Goal: Task Accomplishment & Management: Manage account settings

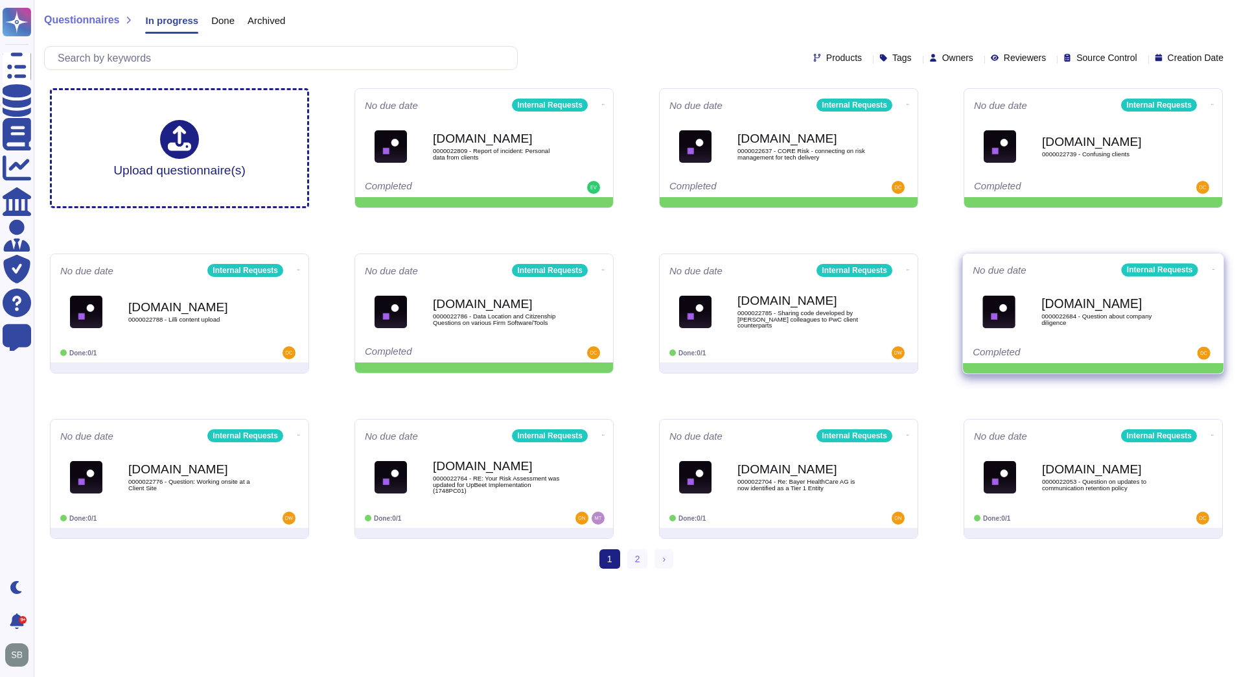
click at [1213, 271] on icon at bounding box center [1214, 269] width 3 height 3
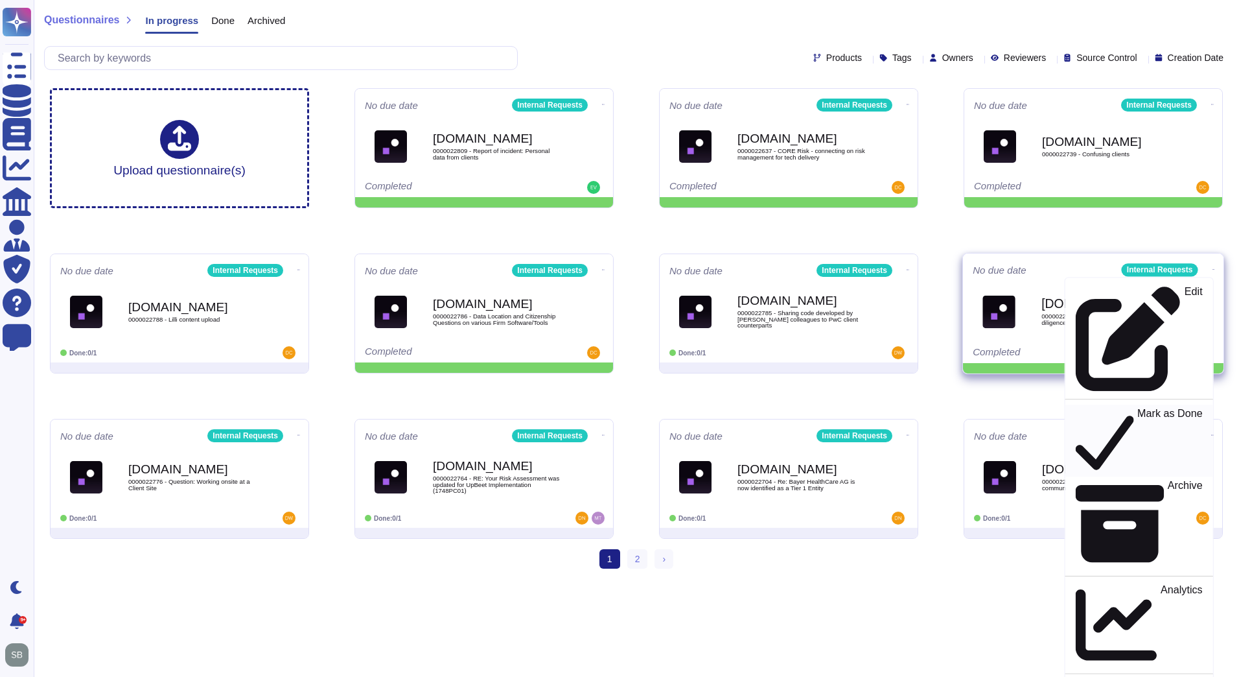
click at [1137, 408] on p "Mark as Done" at bounding box center [1169, 441] width 65 height 66
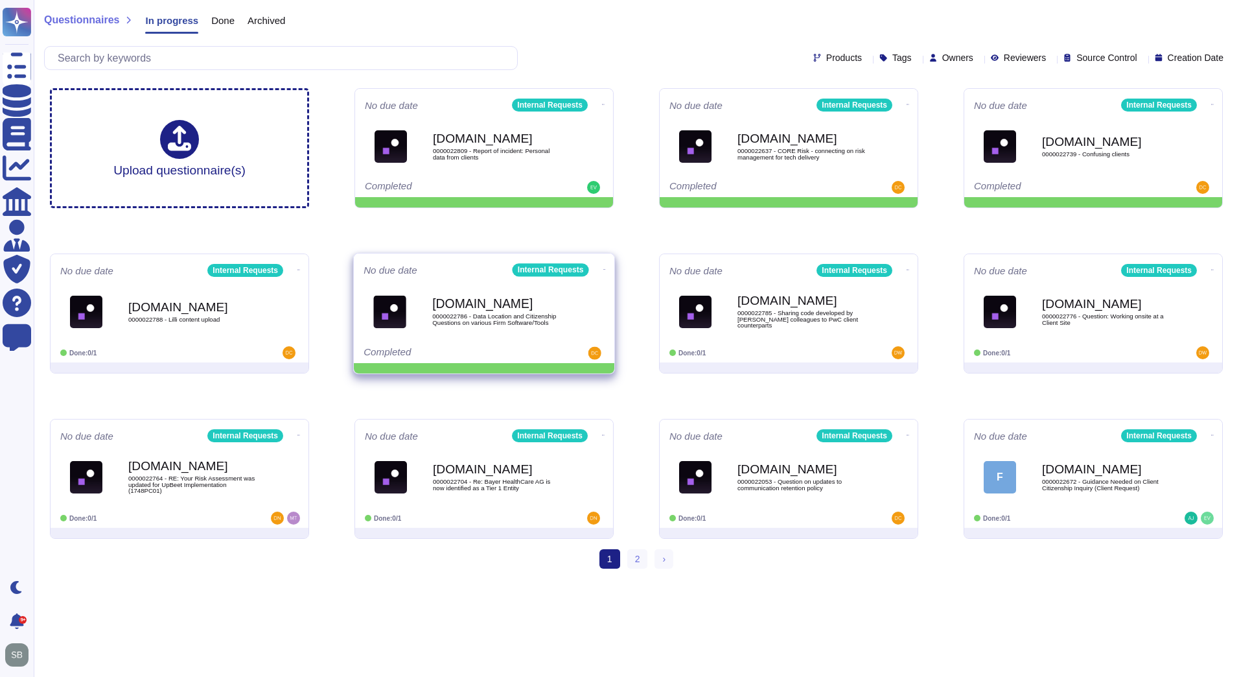
click at [603, 268] on icon at bounding box center [604, 269] width 3 height 3
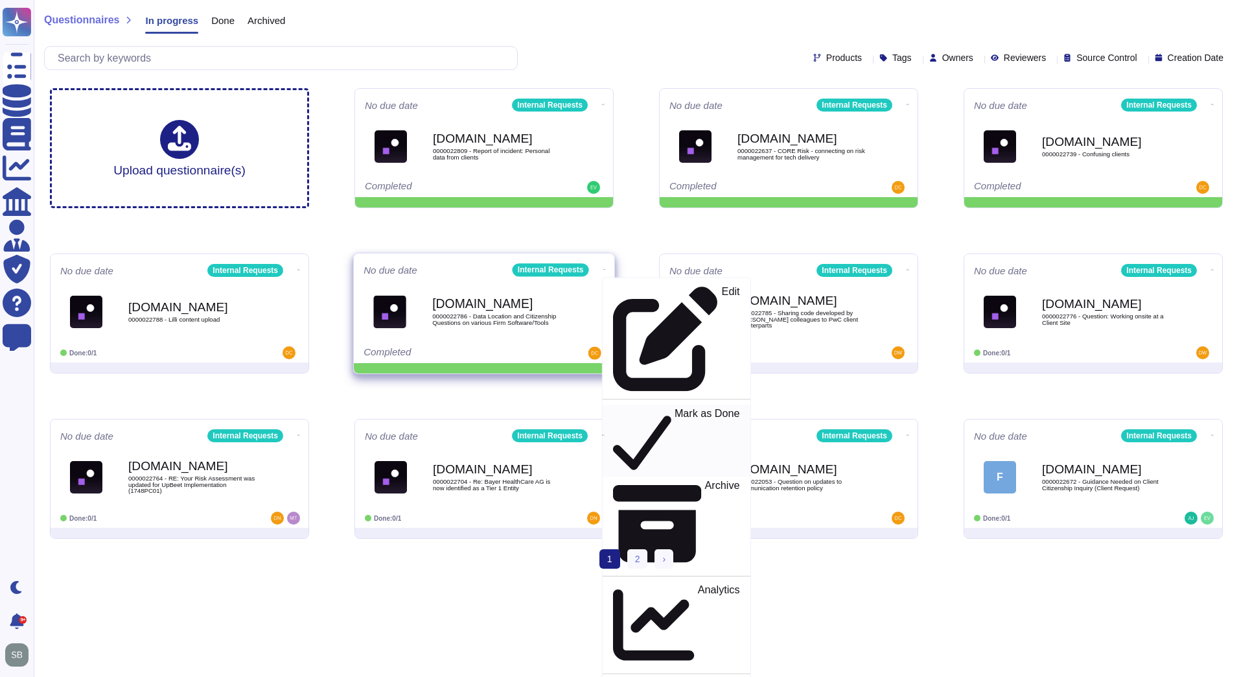
click at [675, 408] on p "Mark as Done" at bounding box center [707, 441] width 65 height 66
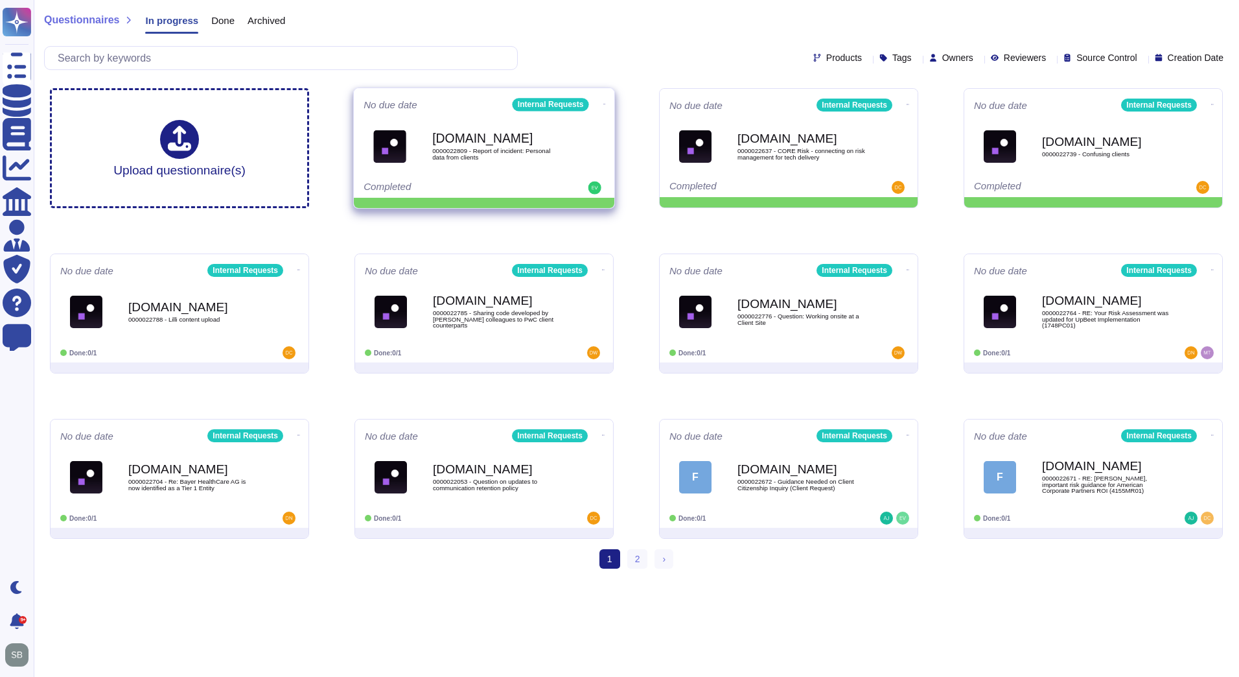
click at [602, 97] on span at bounding box center [604, 103] width 5 height 14
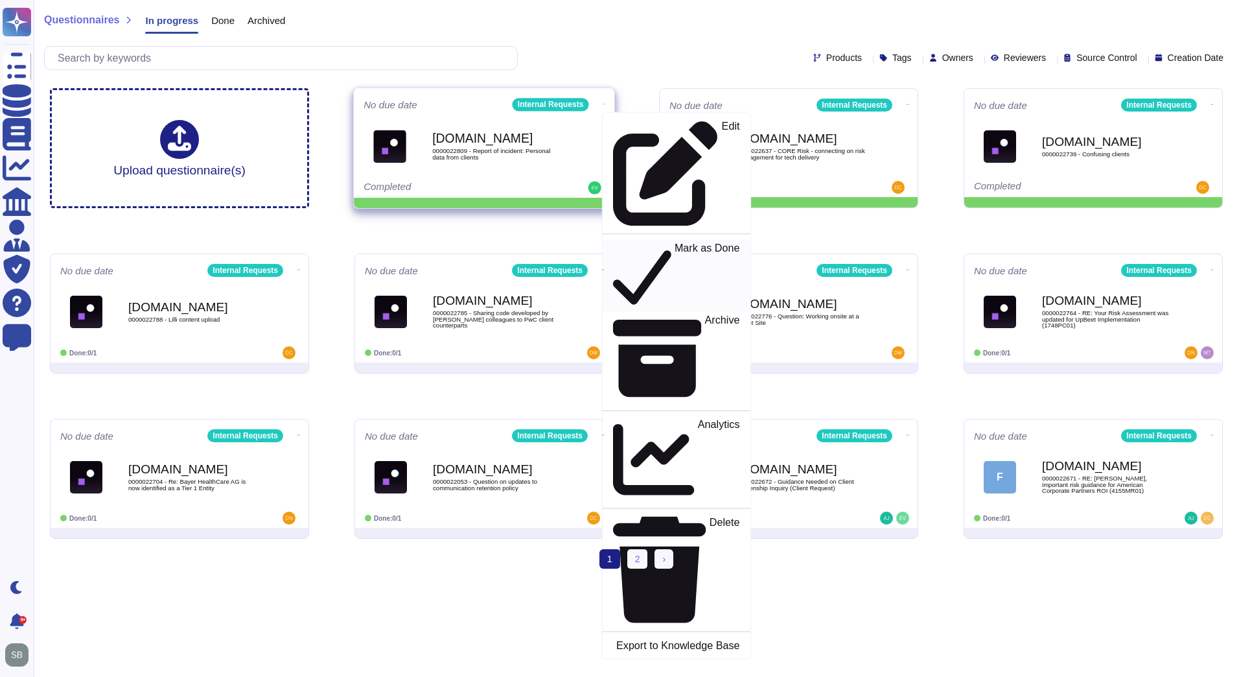
click at [675, 242] on p "Mark as Done" at bounding box center [707, 275] width 65 height 66
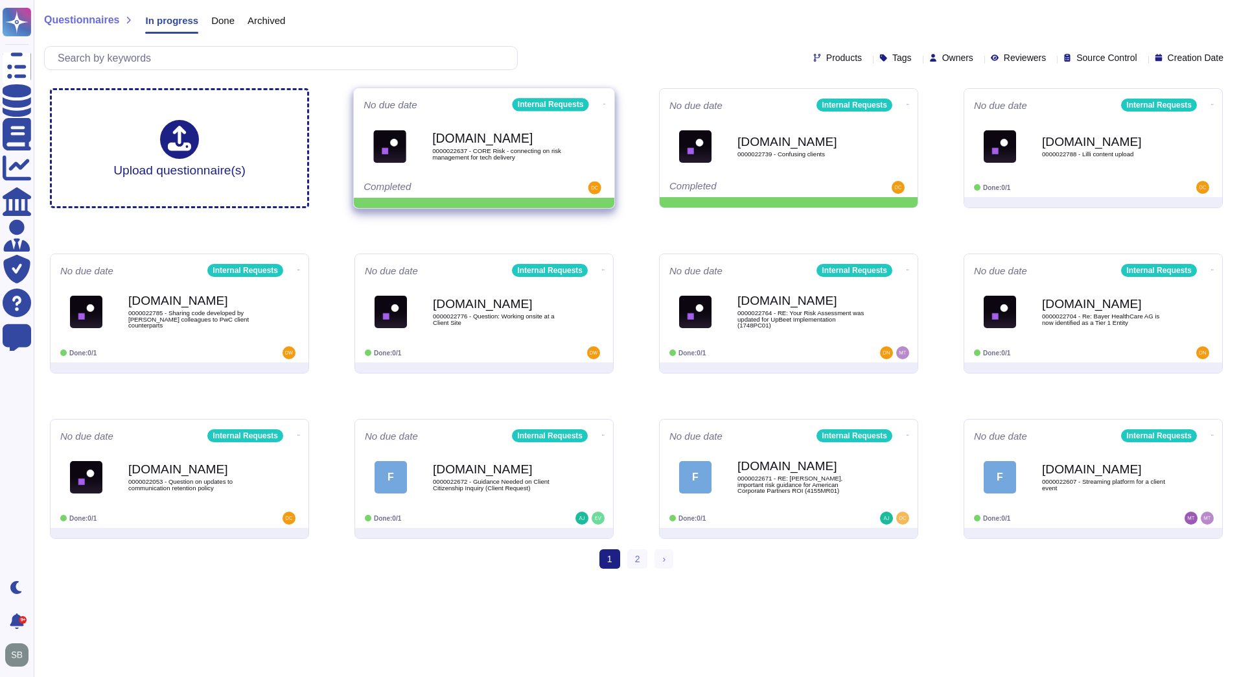
click at [603, 102] on icon at bounding box center [604, 103] width 3 height 3
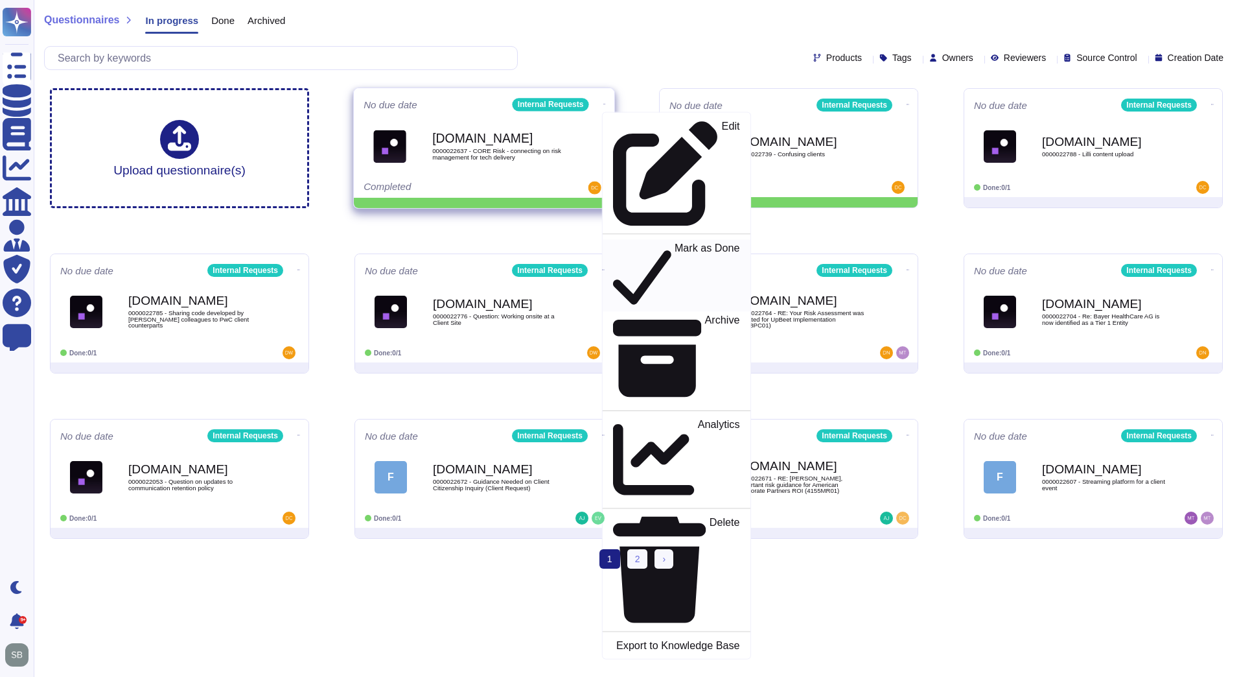
click at [675, 242] on p "Mark as Done" at bounding box center [707, 275] width 65 height 66
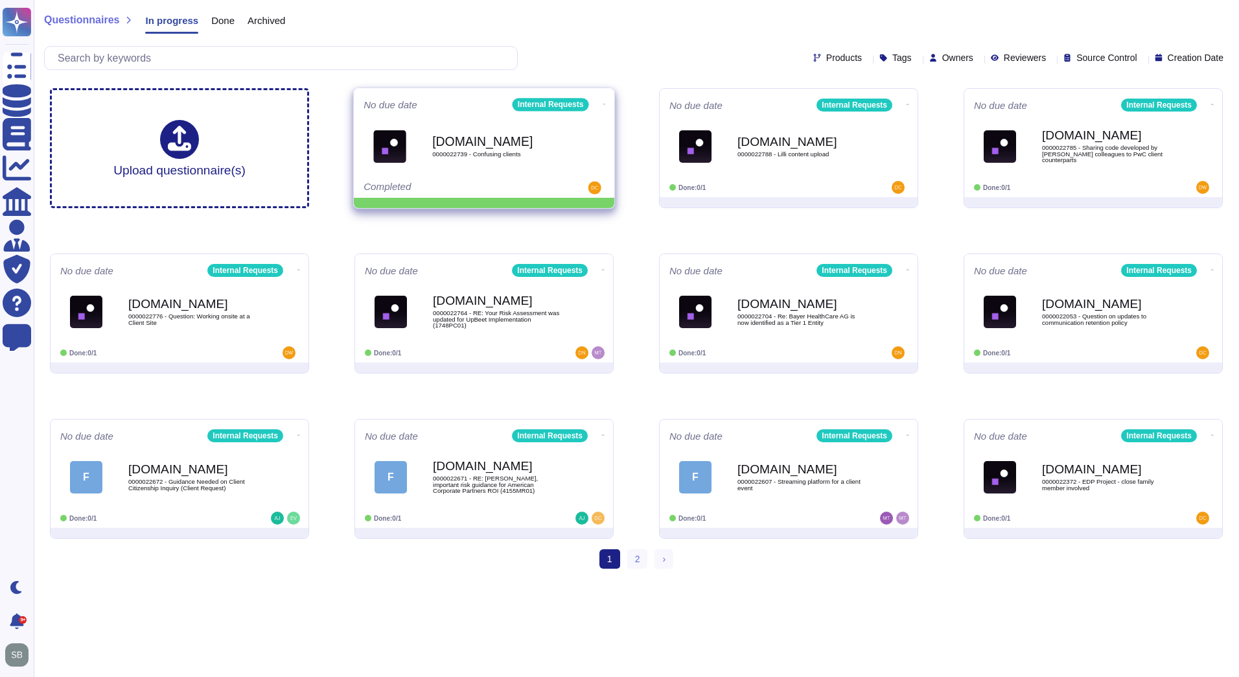
click at [603, 102] on icon at bounding box center [604, 103] width 3 height 3
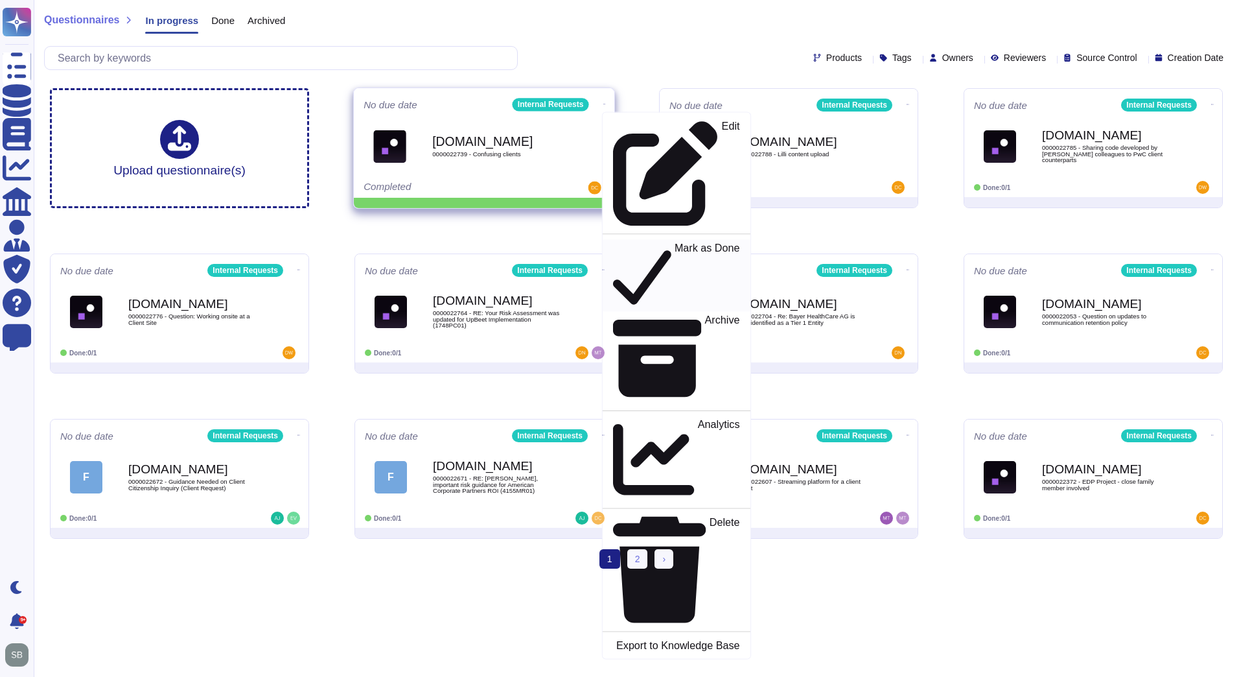
click at [675, 242] on p "Mark as Done" at bounding box center [707, 275] width 65 height 66
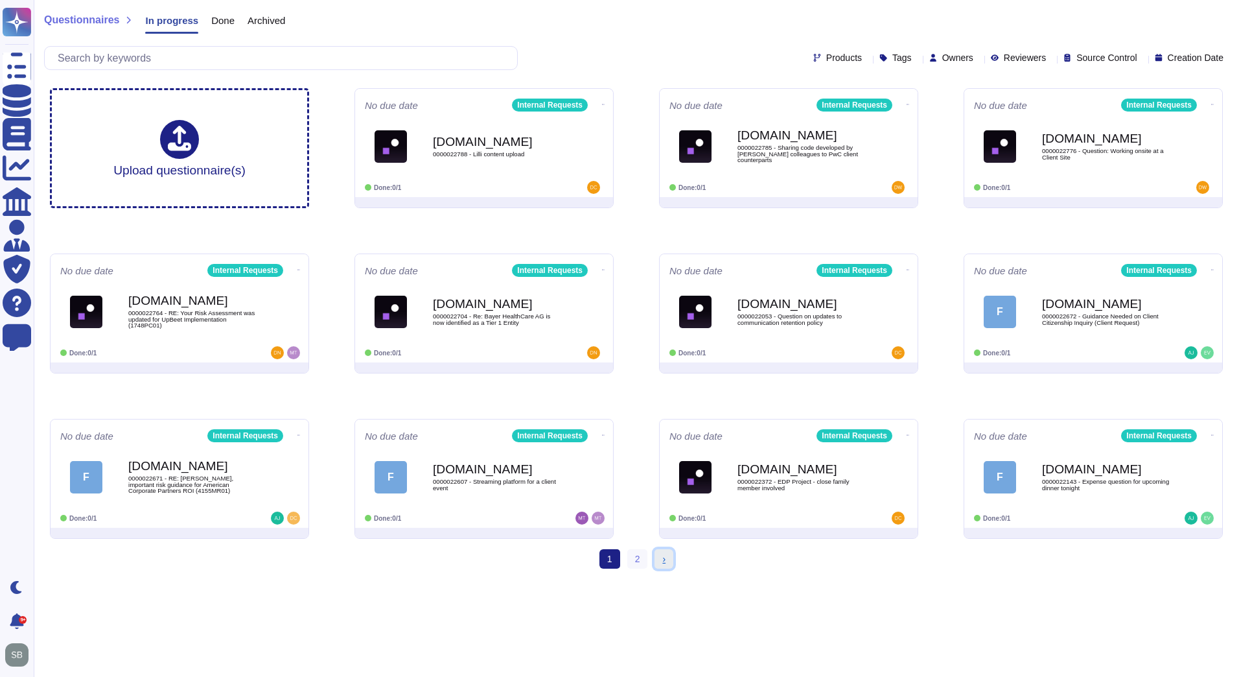
click at [668, 558] on link "› Next" at bounding box center [664, 558] width 19 height 19
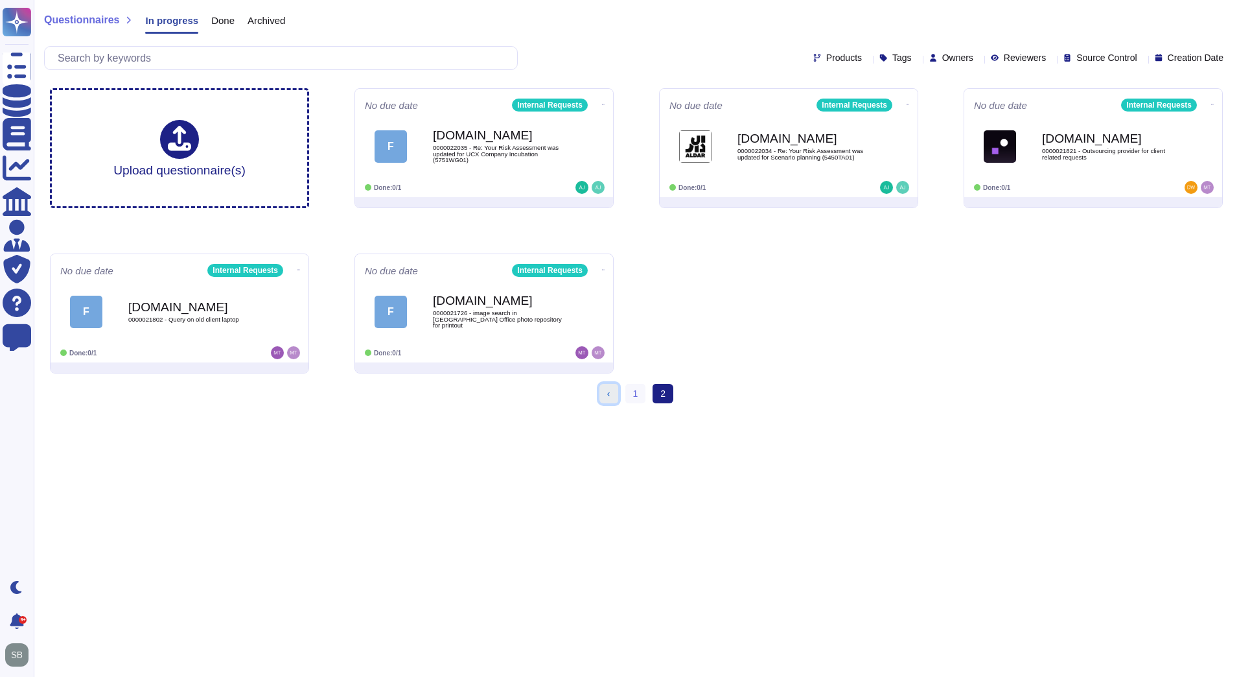
click at [614, 393] on link "‹ Previous" at bounding box center [608, 393] width 19 height 19
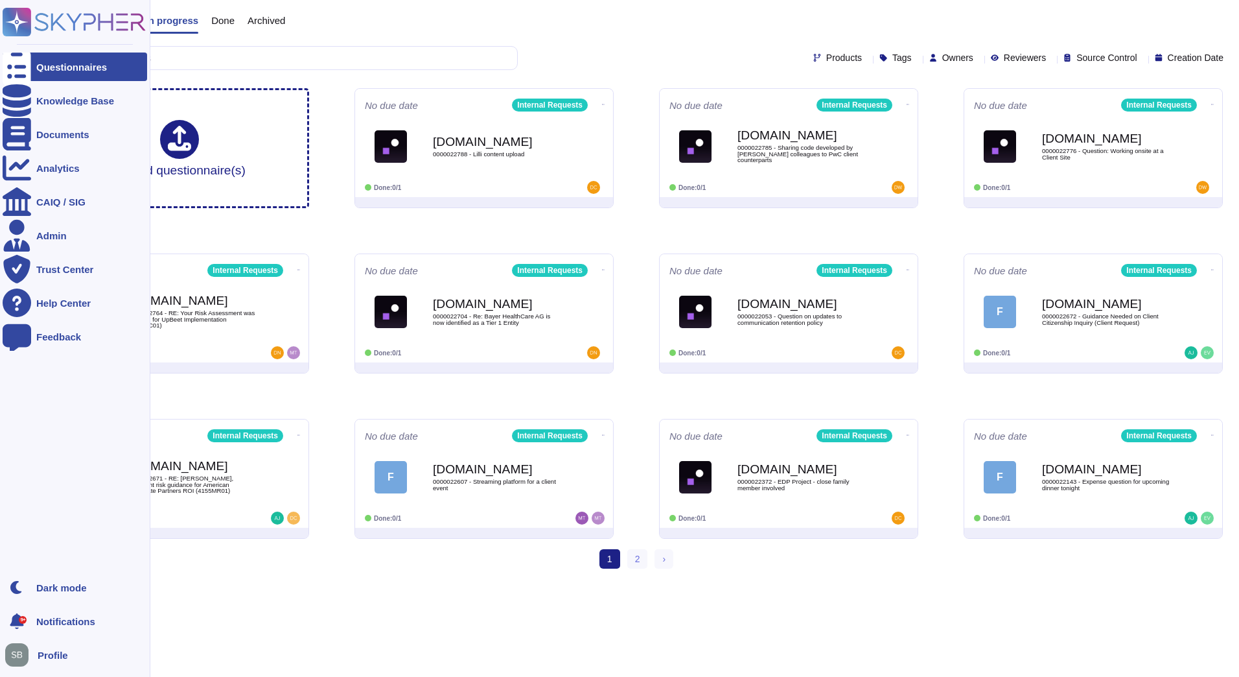
click at [28, 68] on div at bounding box center [17, 66] width 29 height 29
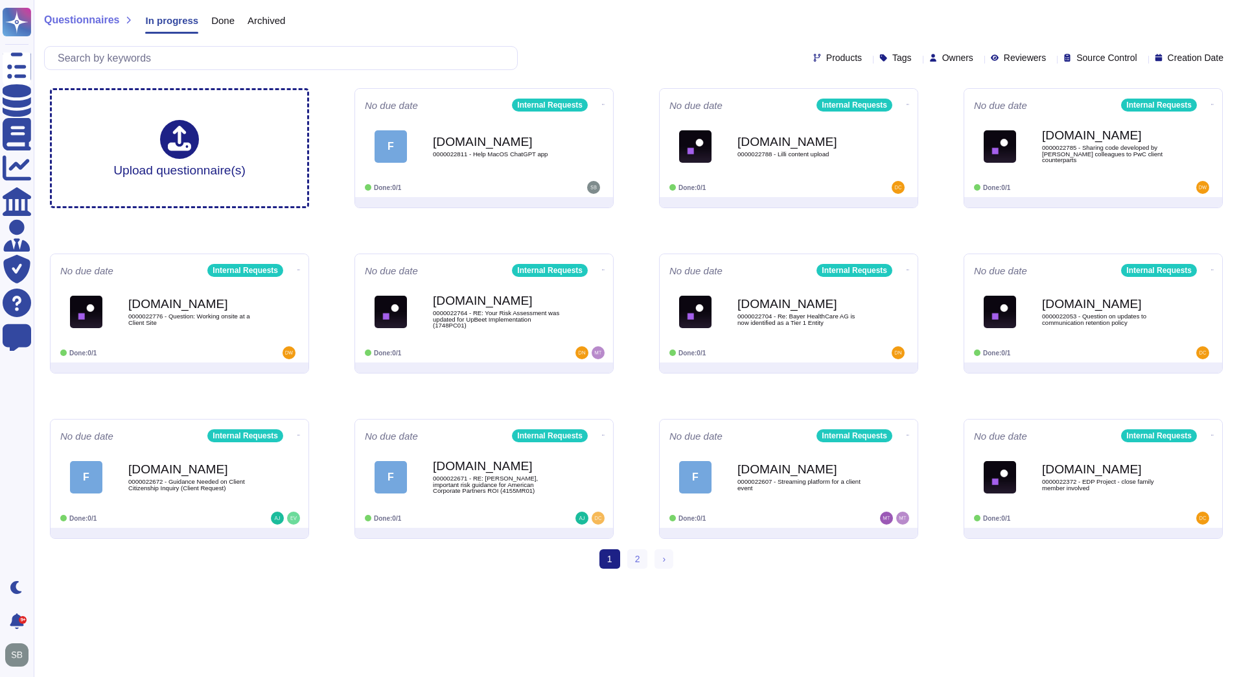
drag, startPoint x: 571, startPoint y: 159, endPoint x: 562, endPoint y: 159, distance: 9.1
click at [571, 159] on span "F [DOMAIN_NAME] 0000022811 - Help MacOS ChatGPT app" at bounding box center [484, 147] width 238 height 52
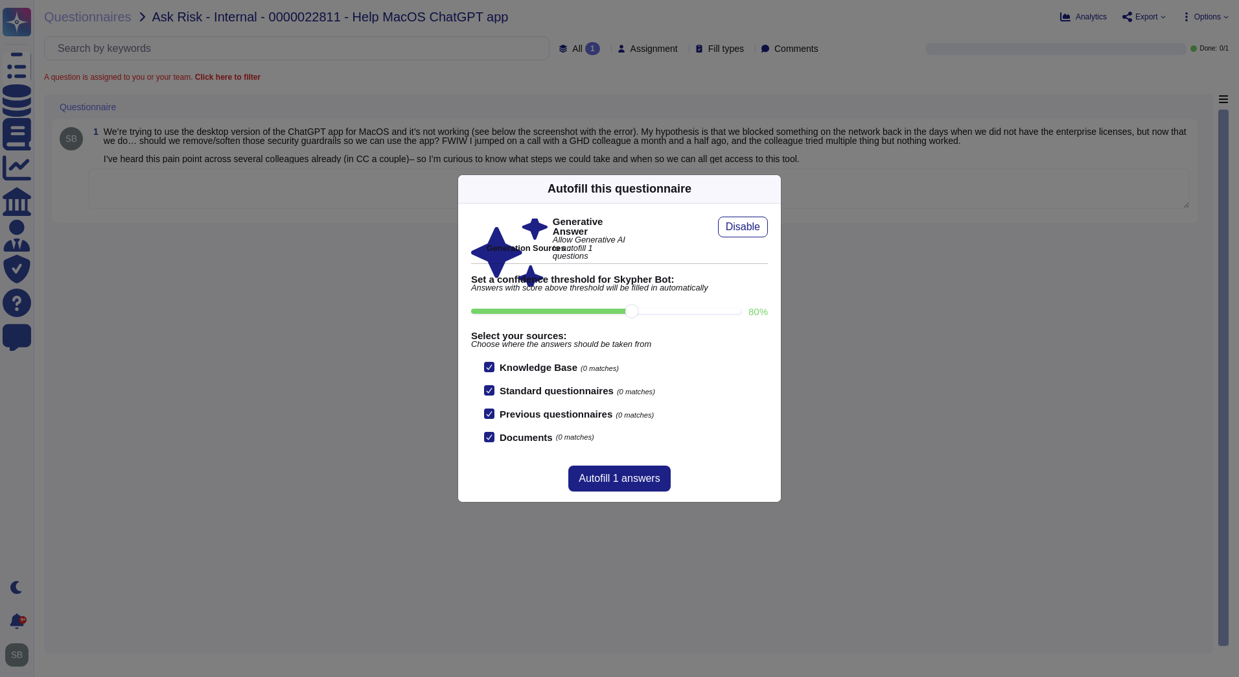
drag, startPoint x: 299, startPoint y: 410, endPoint x: 281, endPoint y: 380, distance: 34.7
click at [299, 410] on div "Autofill this questionnaire Generative Answer Allow Generative AI to autofill 1…" at bounding box center [619, 338] width 1239 height 677
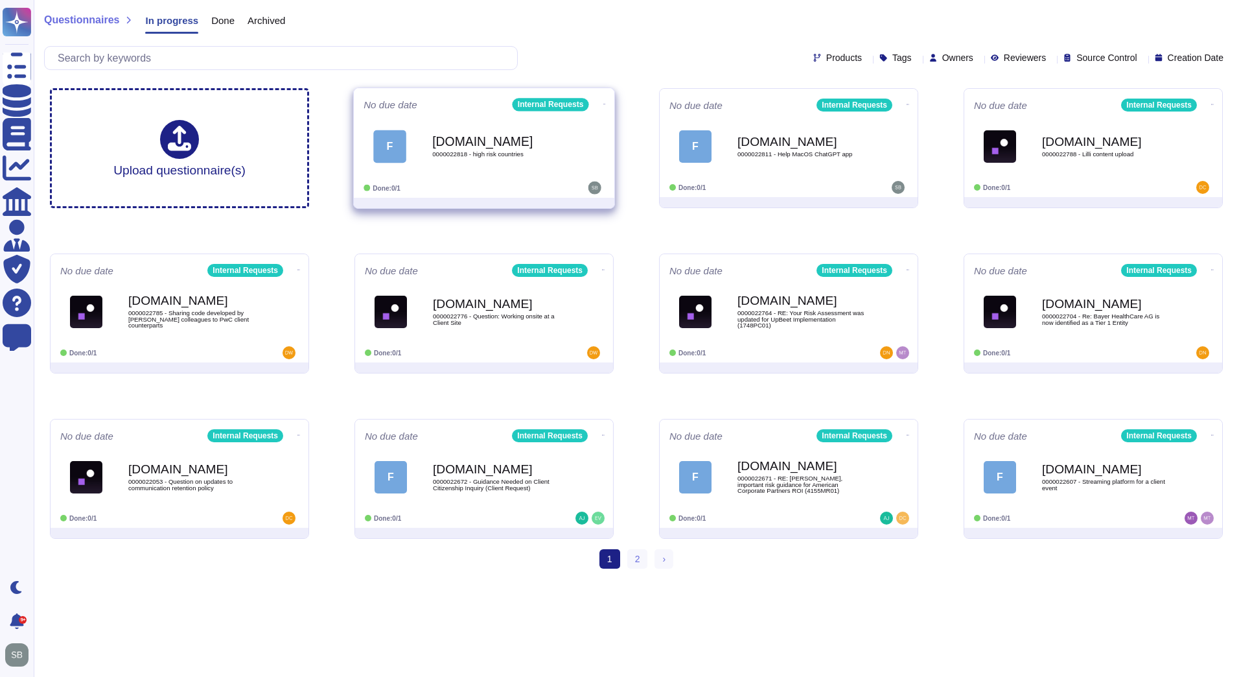
click at [476, 147] on b "[DOMAIN_NAME]" at bounding box center [497, 141] width 131 height 12
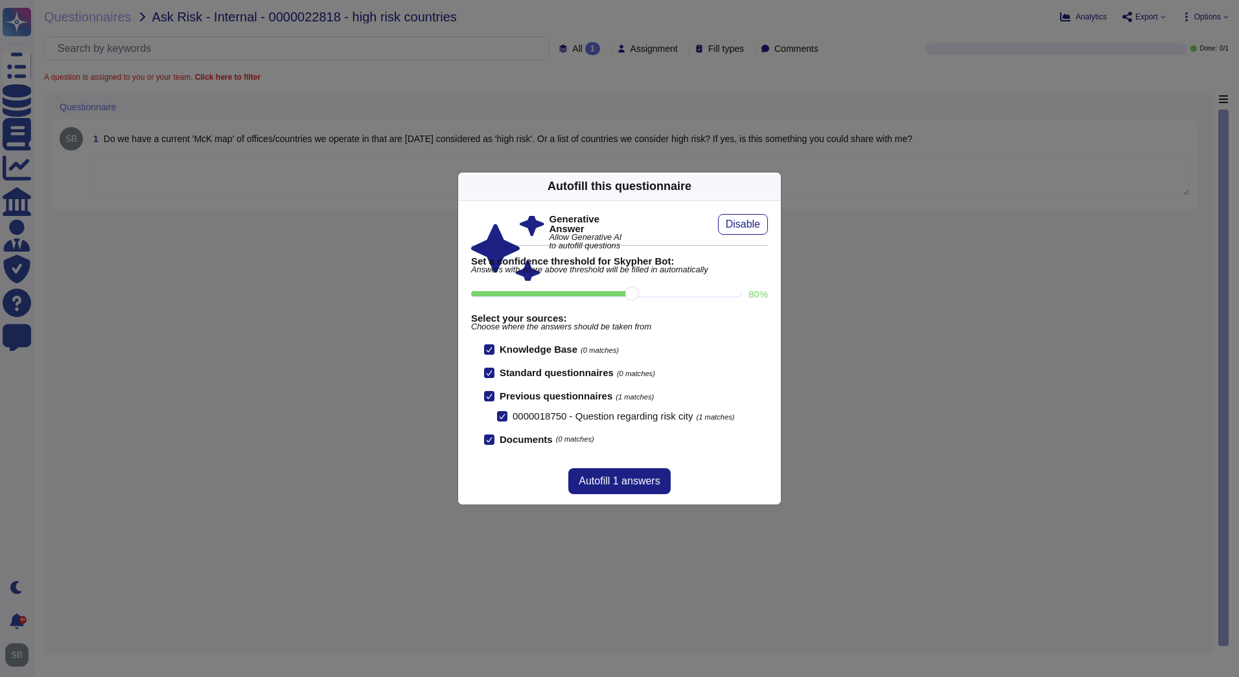
click at [773, 186] on icon at bounding box center [773, 186] width 0 height 0
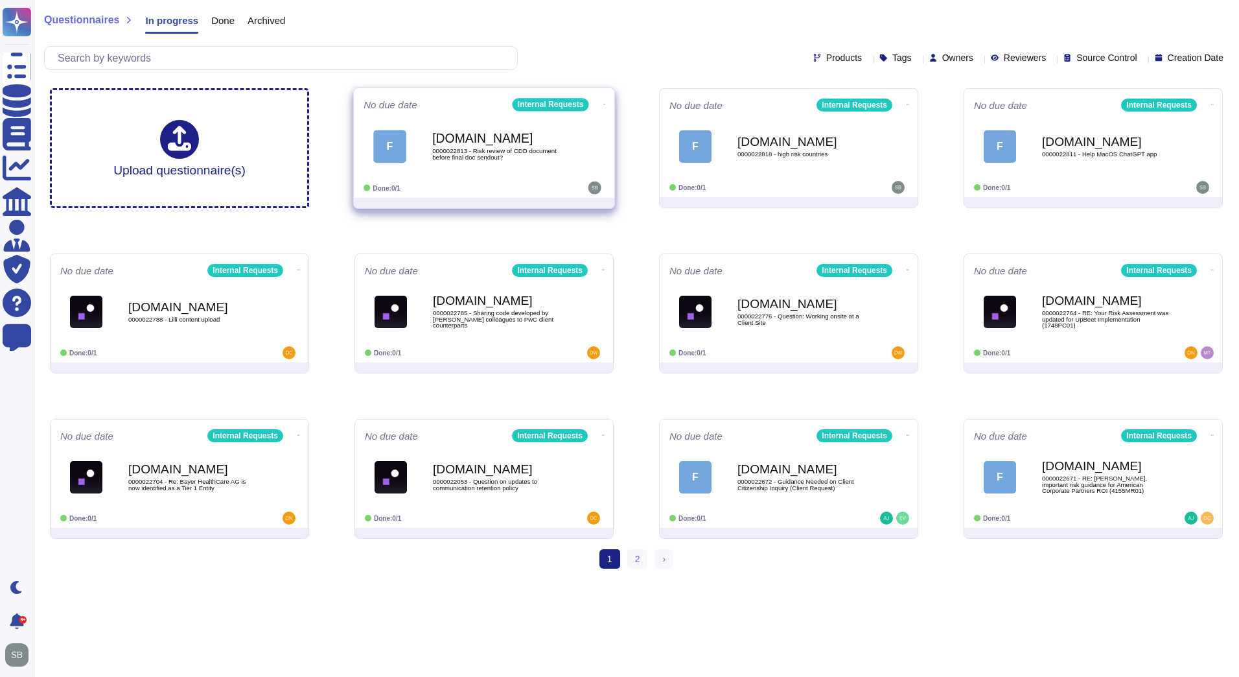
click at [493, 150] on span "0000022813 - Risk review of CDD document before final doc sendout?" at bounding box center [497, 154] width 131 height 12
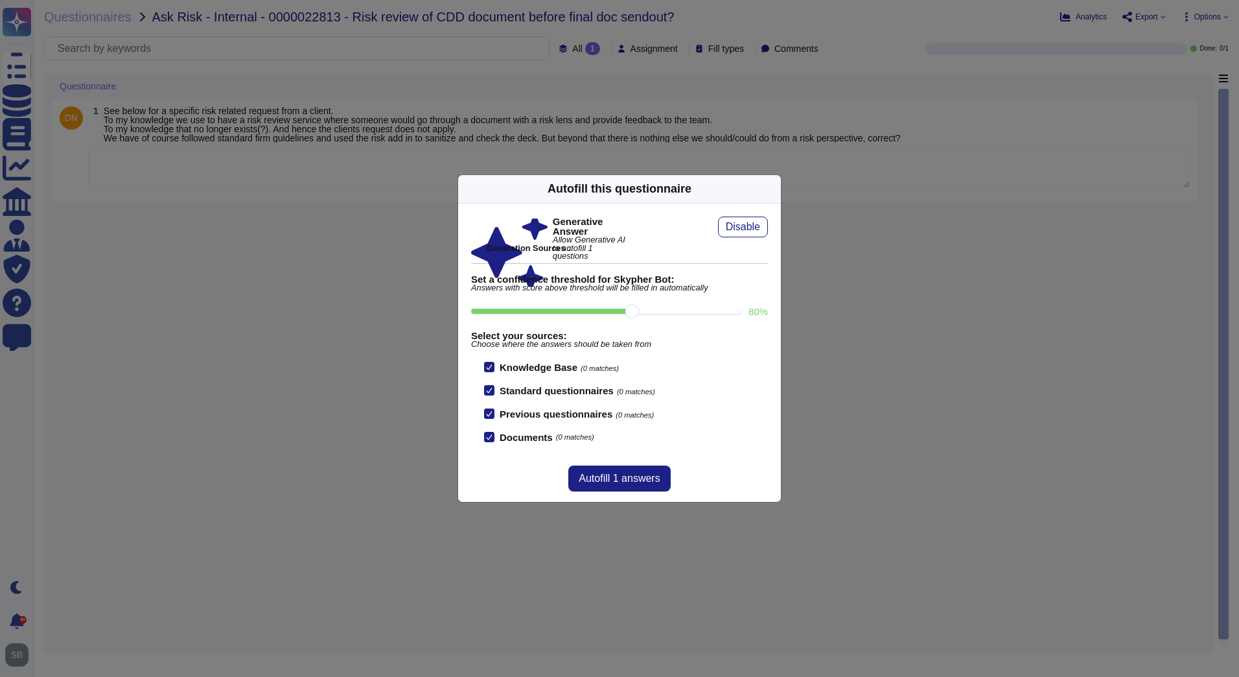
click at [773, 189] on icon at bounding box center [773, 189] width 0 height 0
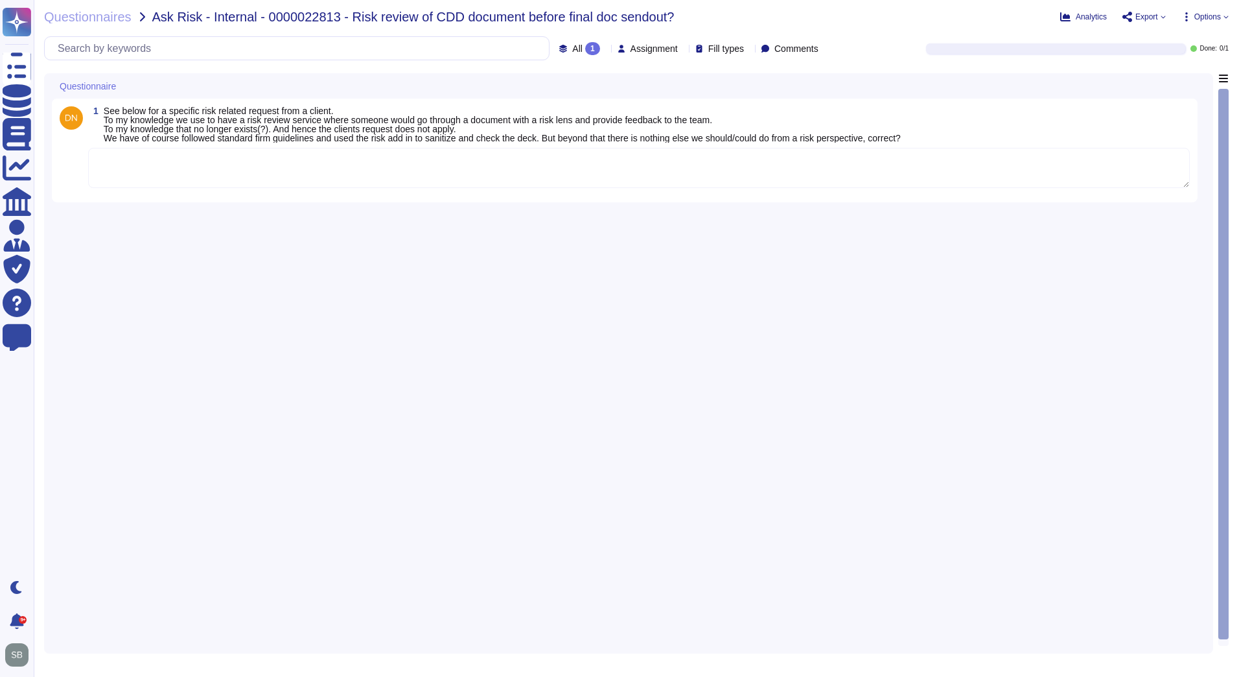
click at [510, 281] on div "1 See below for a specific risk related request from a client. To my knowledge …" at bounding box center [629, 359] width 1154 height 572
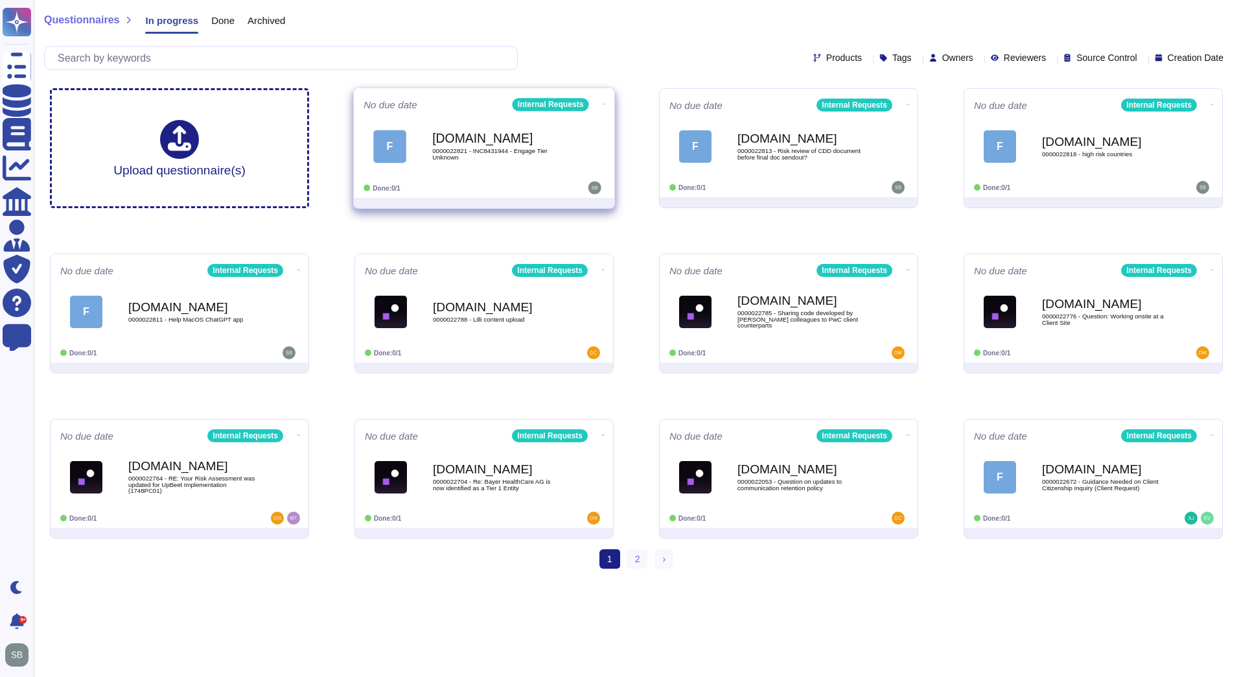
click at [575, 138] on span "F [DOMAIN_NAME] 0000022821 - INC8431944 - Engage Tier Unknown" at bounding box center [484, 146] width 241 height 52
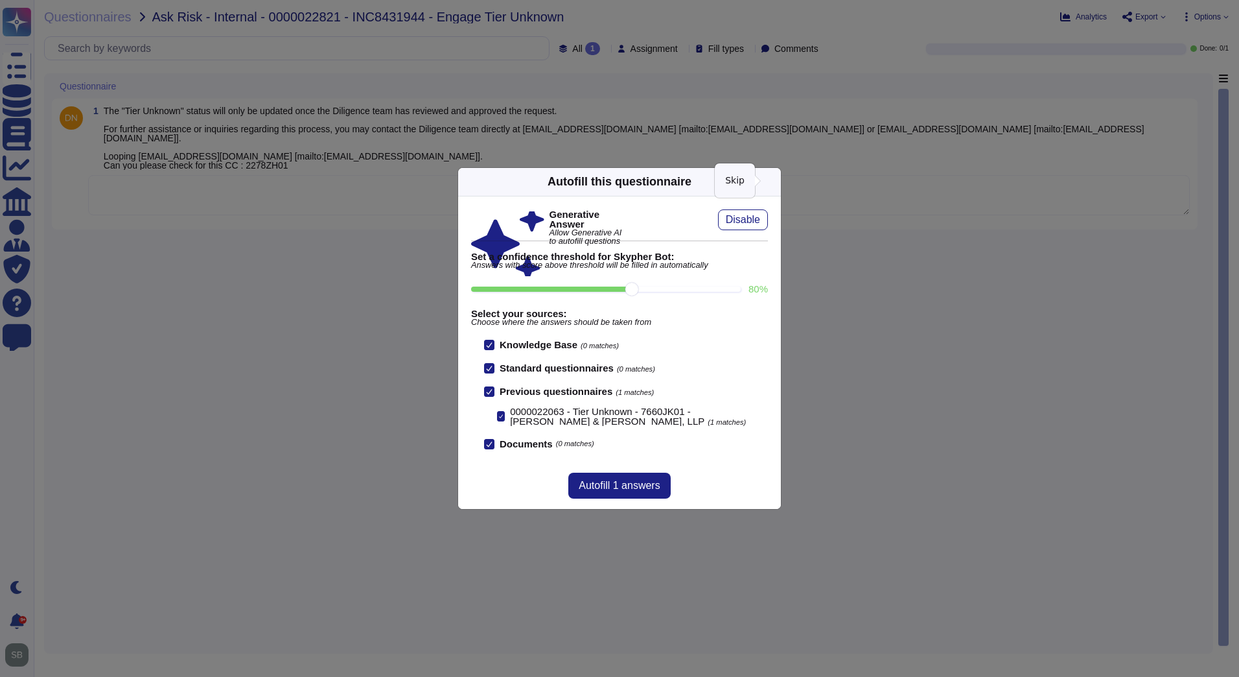
click at [770, 175] on div "Autofill this questionnaire" at bounding box center [619, 182] width 323 height 29
click at [773, 181] on icon at bounding box center [773, 181] width 0 height 0
